Goal: Check status

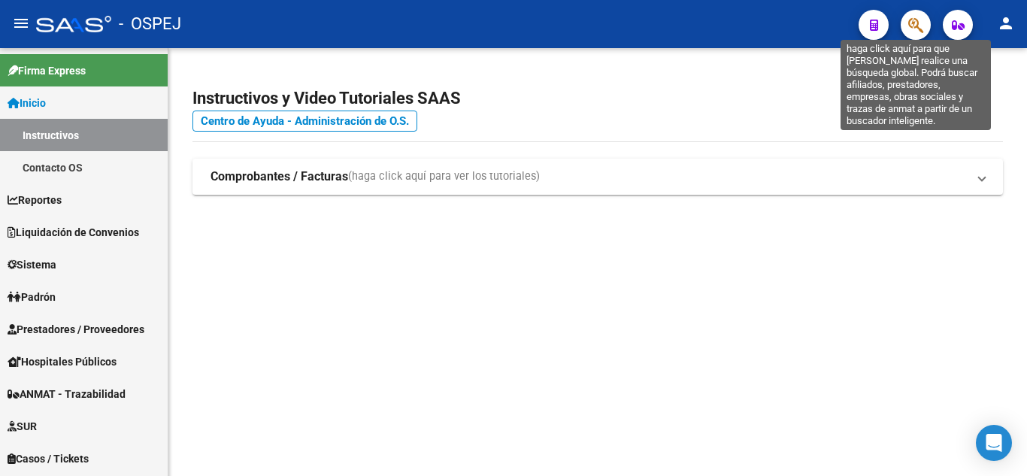
click at [916, 23] on icon "button" at bounding box center [916, 25] width 15 height 17
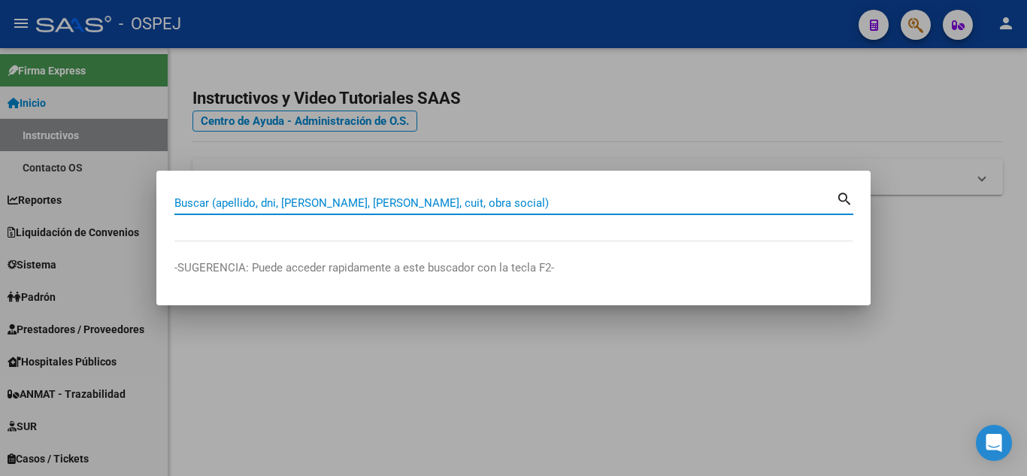
paste input "23-21010758-4"
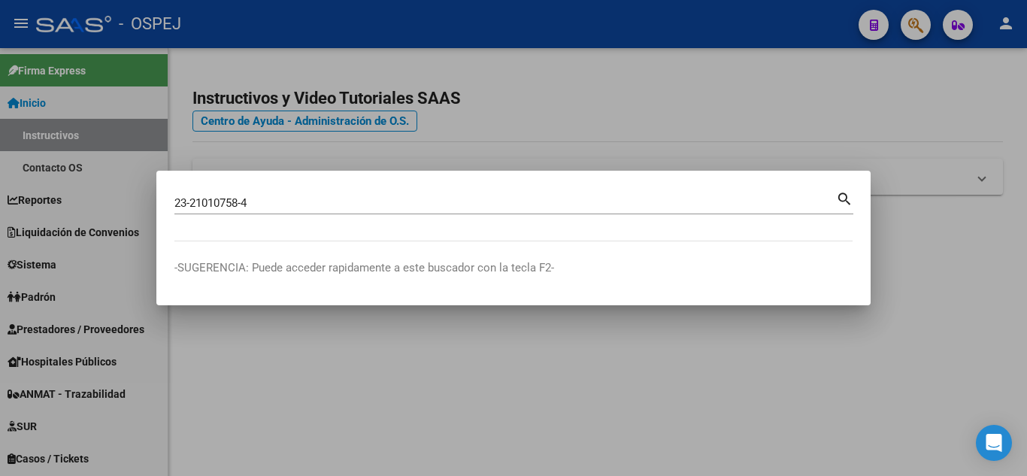
click at [839, 196] on mat-icon "search" at bounding box center [844, 198] width 17 height 18
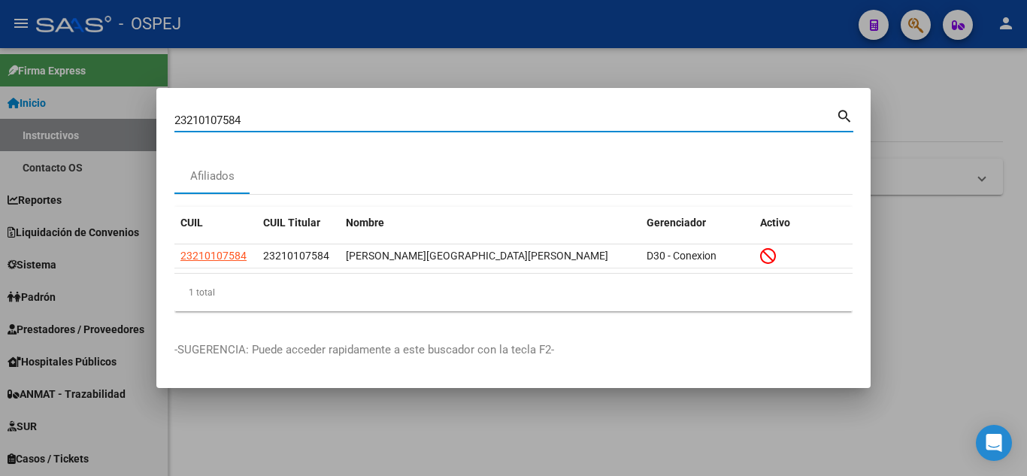
drag, startPoint x: 256, startPoint y: 119, endPoint x: 142, endPoint y: 119, distance: 113.6
click at [142, 119] on div "23210107584 Buscar (apellido, dni, cuil, nro traspaso, cuit, obra social) searc…" at bounding box center [513, 238] width 1027 height 476
paste input "7-34649665-2"
click at [850, 116] on mat-icon "search" at bounding box center [844, 115] width 17 height 18
drag, startPoint x: 248, startPoint y: 118, endPoint x: 142, endPoint y: 120, distance: 106.1
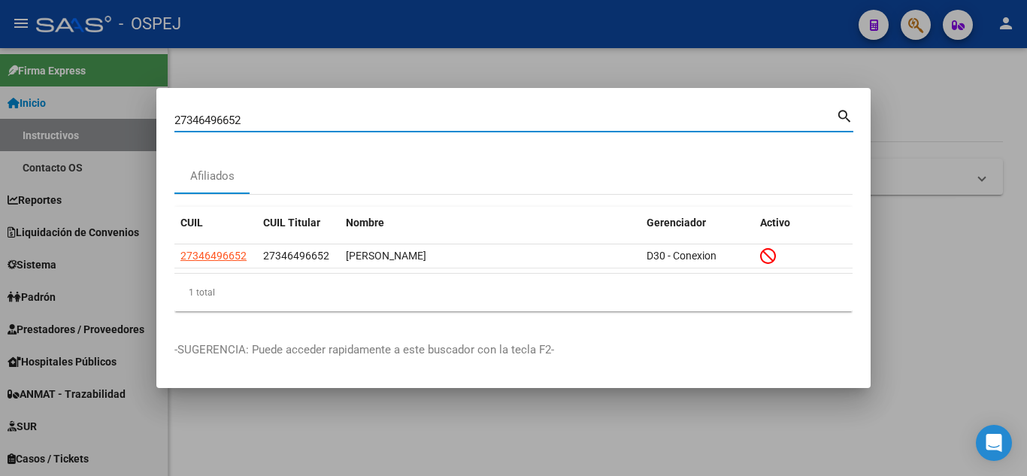
click at [142, 120] on div "27346496652 Buscar (apellido, dni, cuil, nro traspaso, cuit, obra social) searc…" at bounding box center [513, 238] width 1027 height 476
paste input "3-25896109-9"
click at [845, 111] on mat-icon "search" at bounding box center [844, 115] width 17 height 18
type input "23258961099"
